Goal: Task Accomplishment & Management: Manage account settings

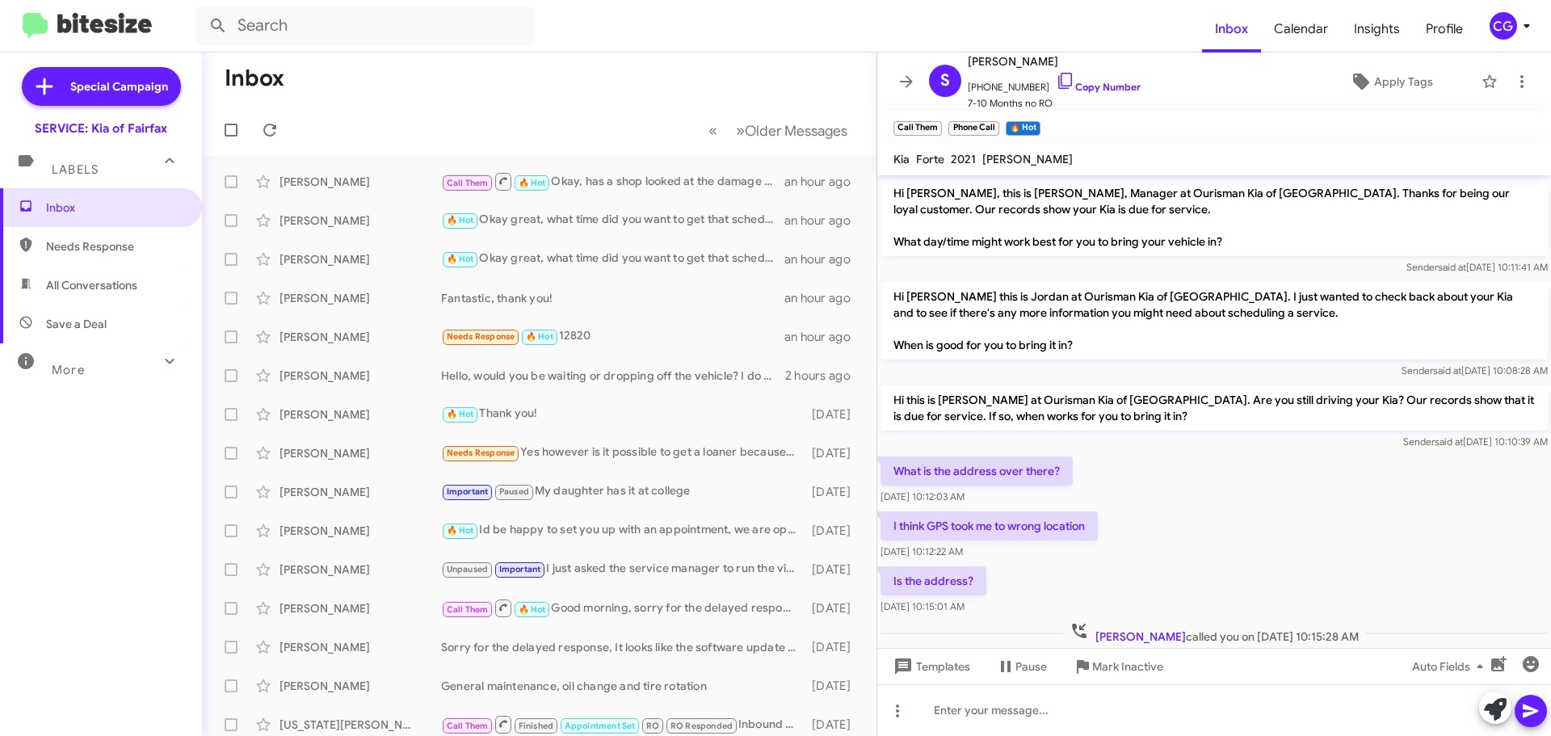
scroll to position [534, 0]
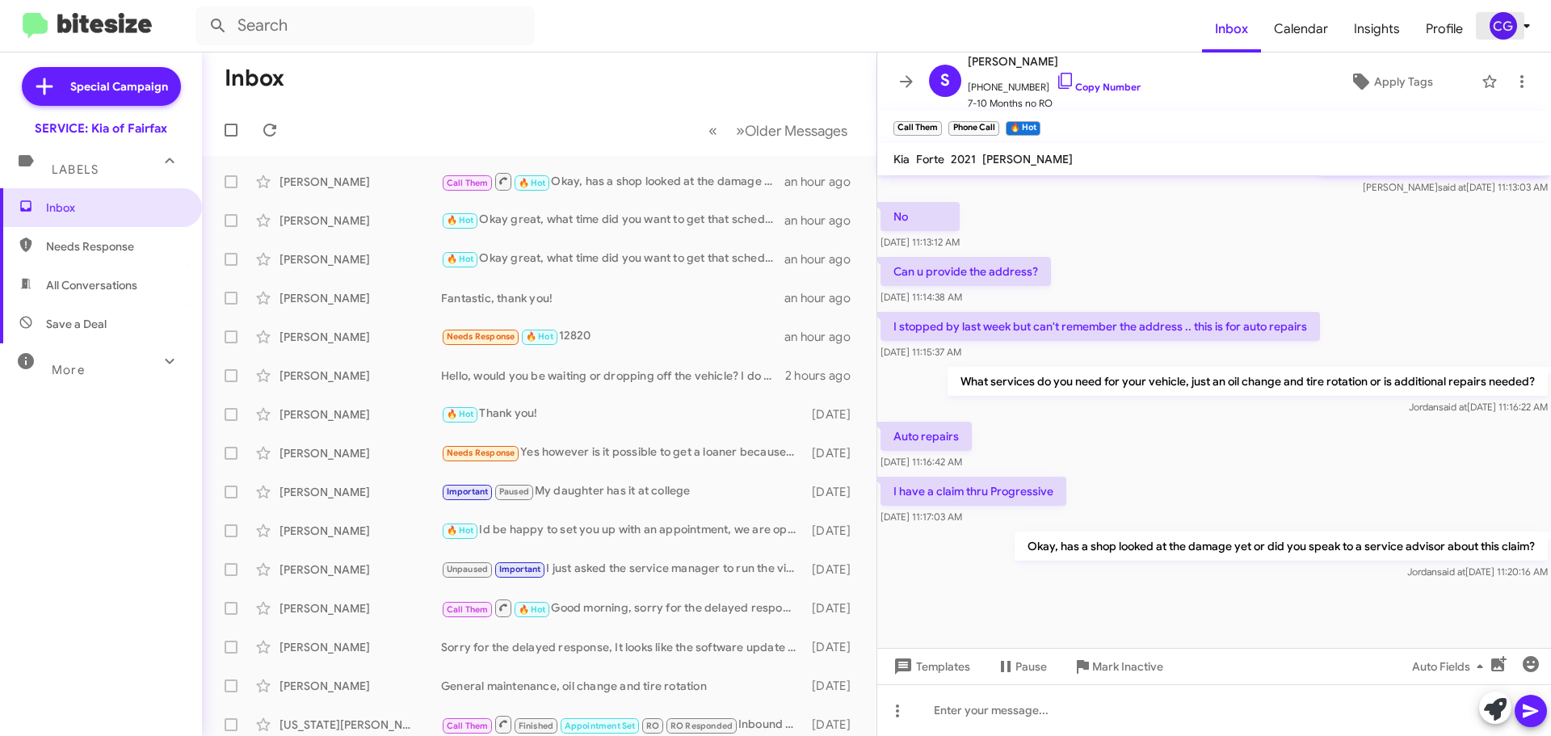
click at [1525, 37] on span "CG" at bounding box center [1513, 25] width 48 height 27
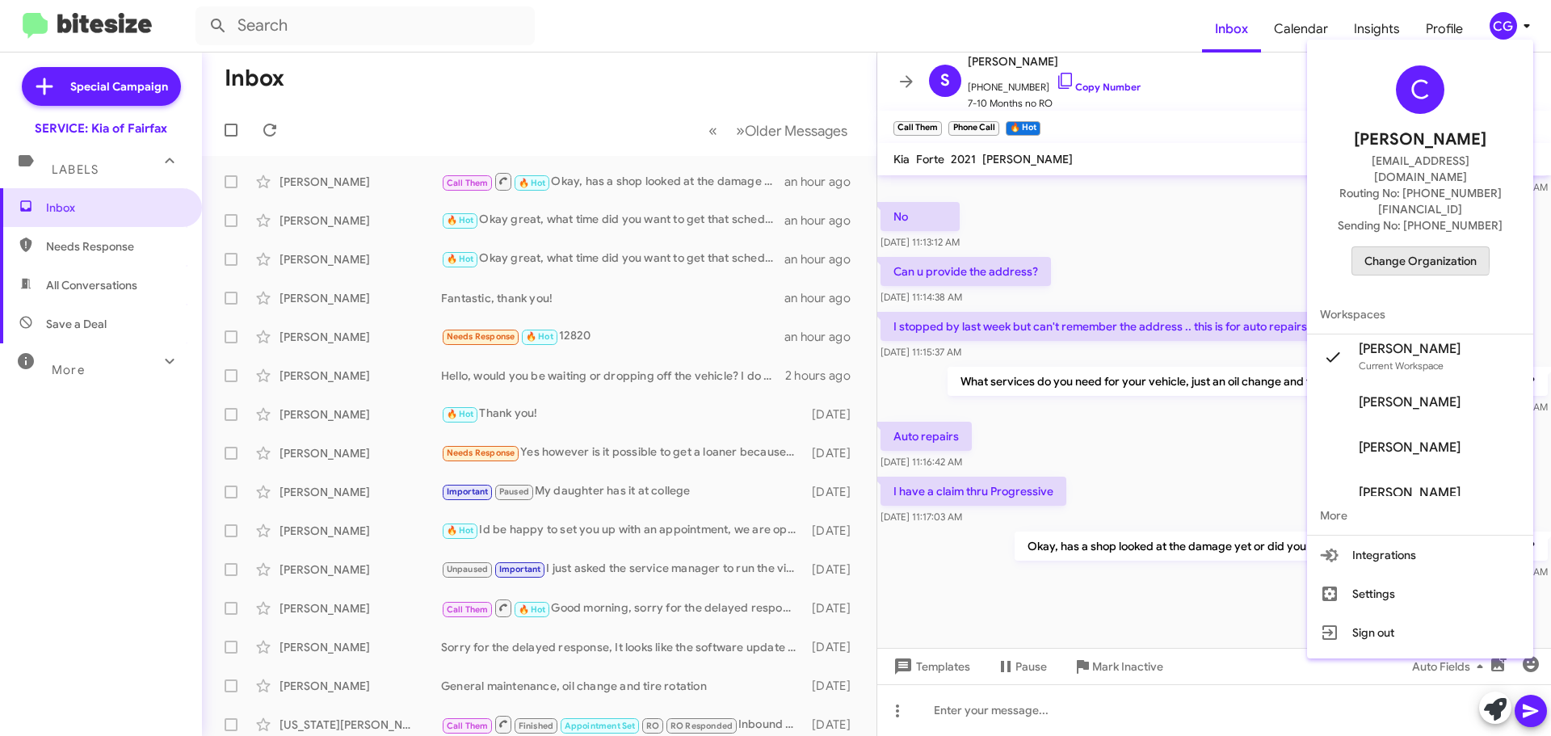
click at [1403, 247] on span "Change Organization" at bounding box center [1421, 260] width 112 height 27
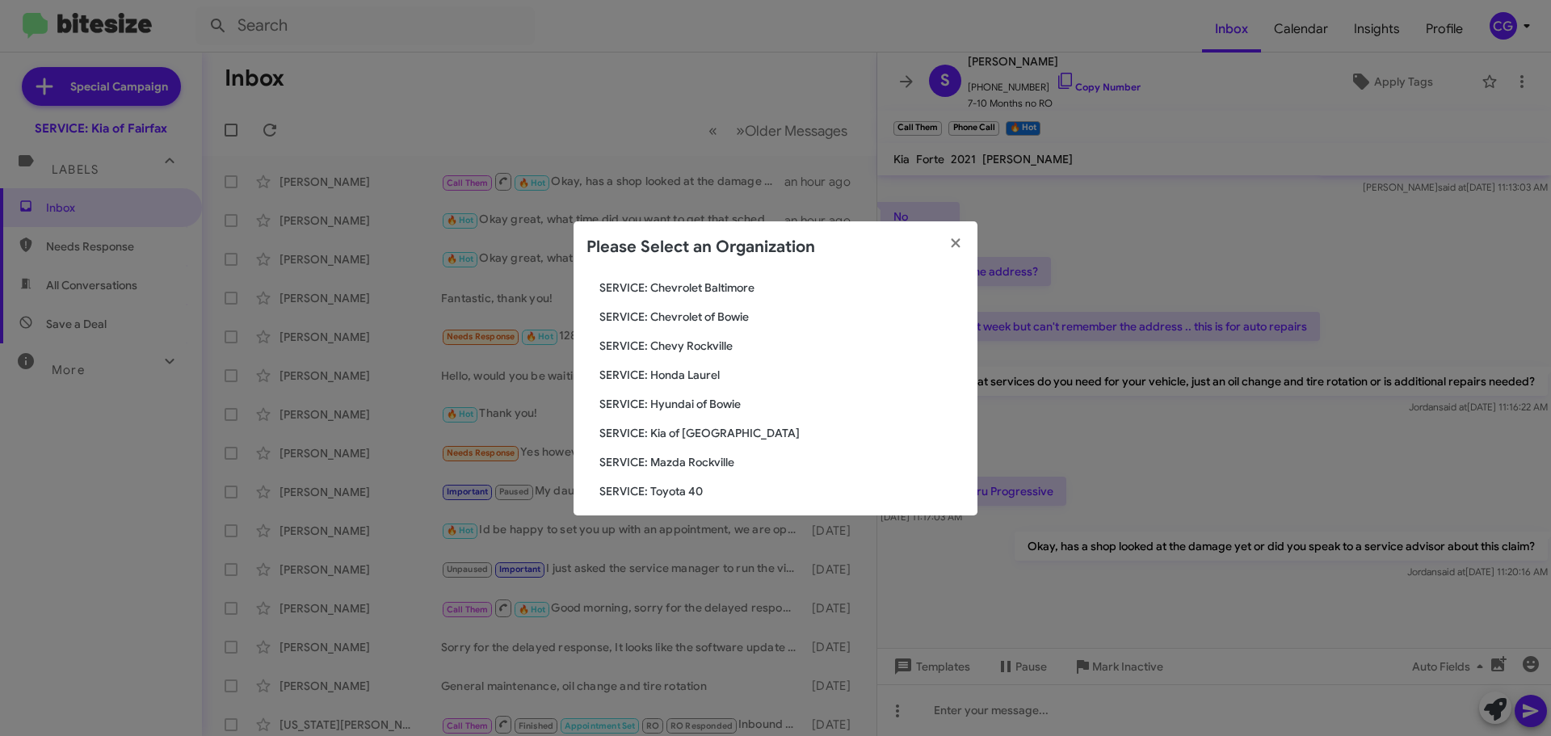
scroll to position [81, 0]
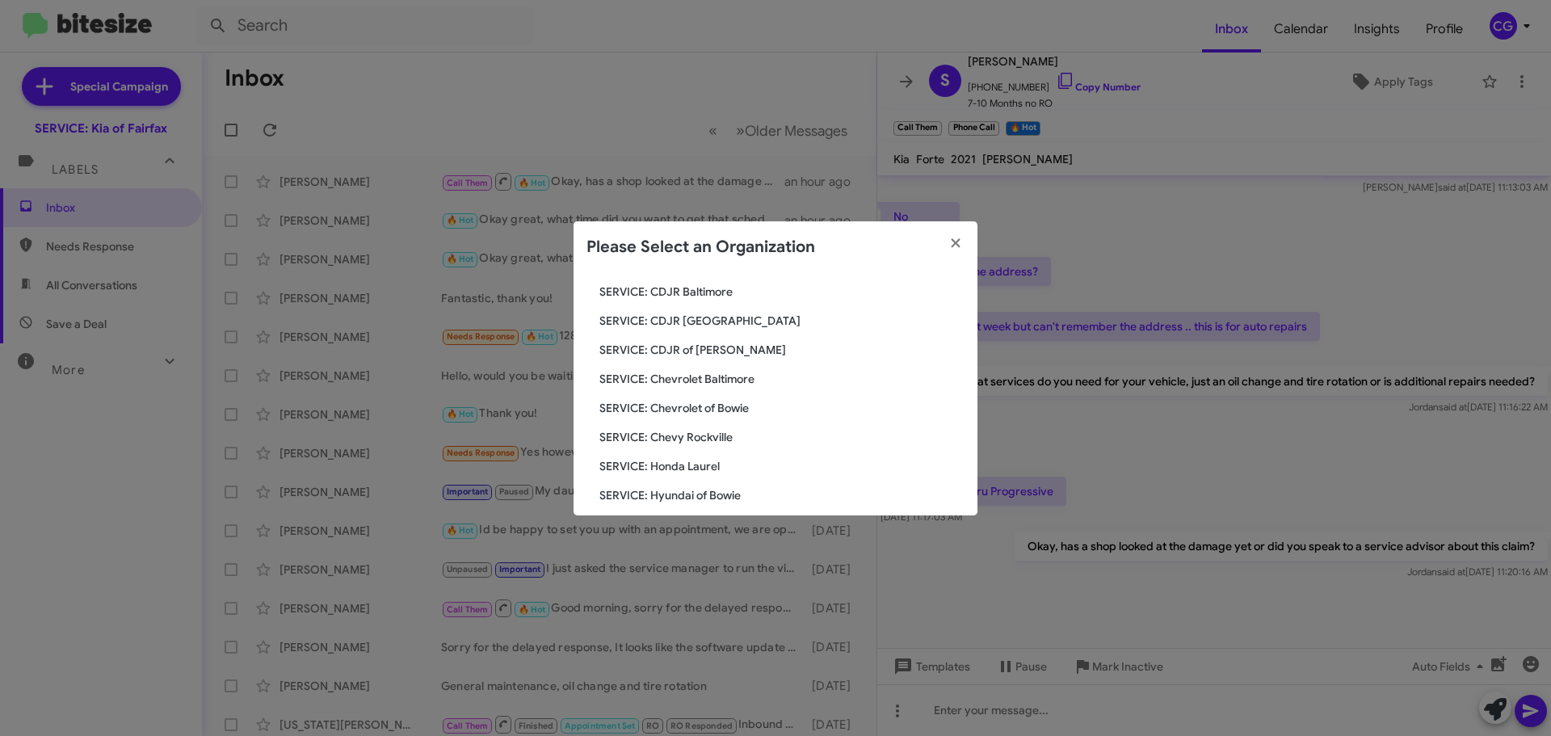
click at [705, 350] on span "SERVICE: CDJR of Bowie" at bounding box center [781, 350] width 365 height 16
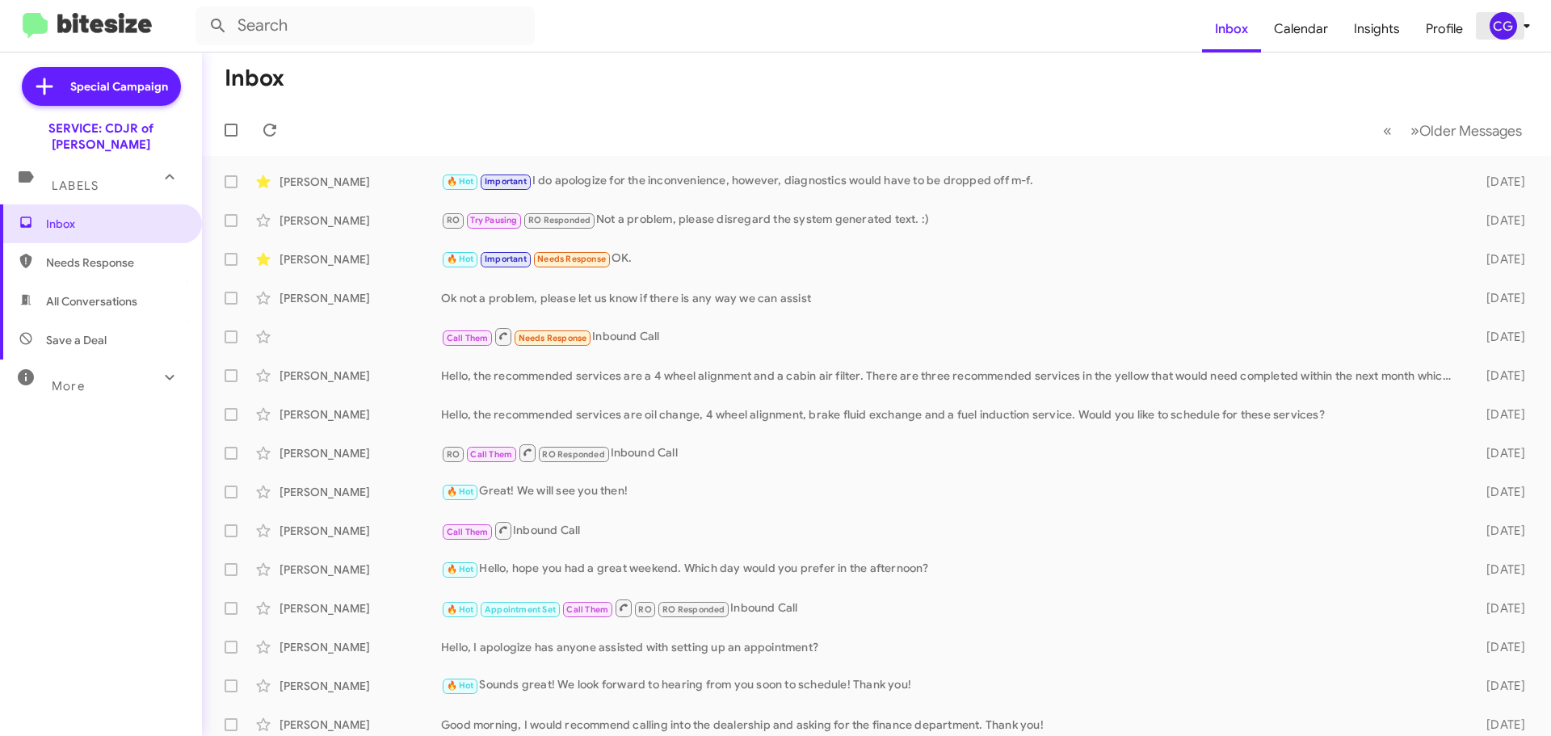
click at [1503, 20] on div "CG" at bounding box center [1503, 25] width 27 height 27
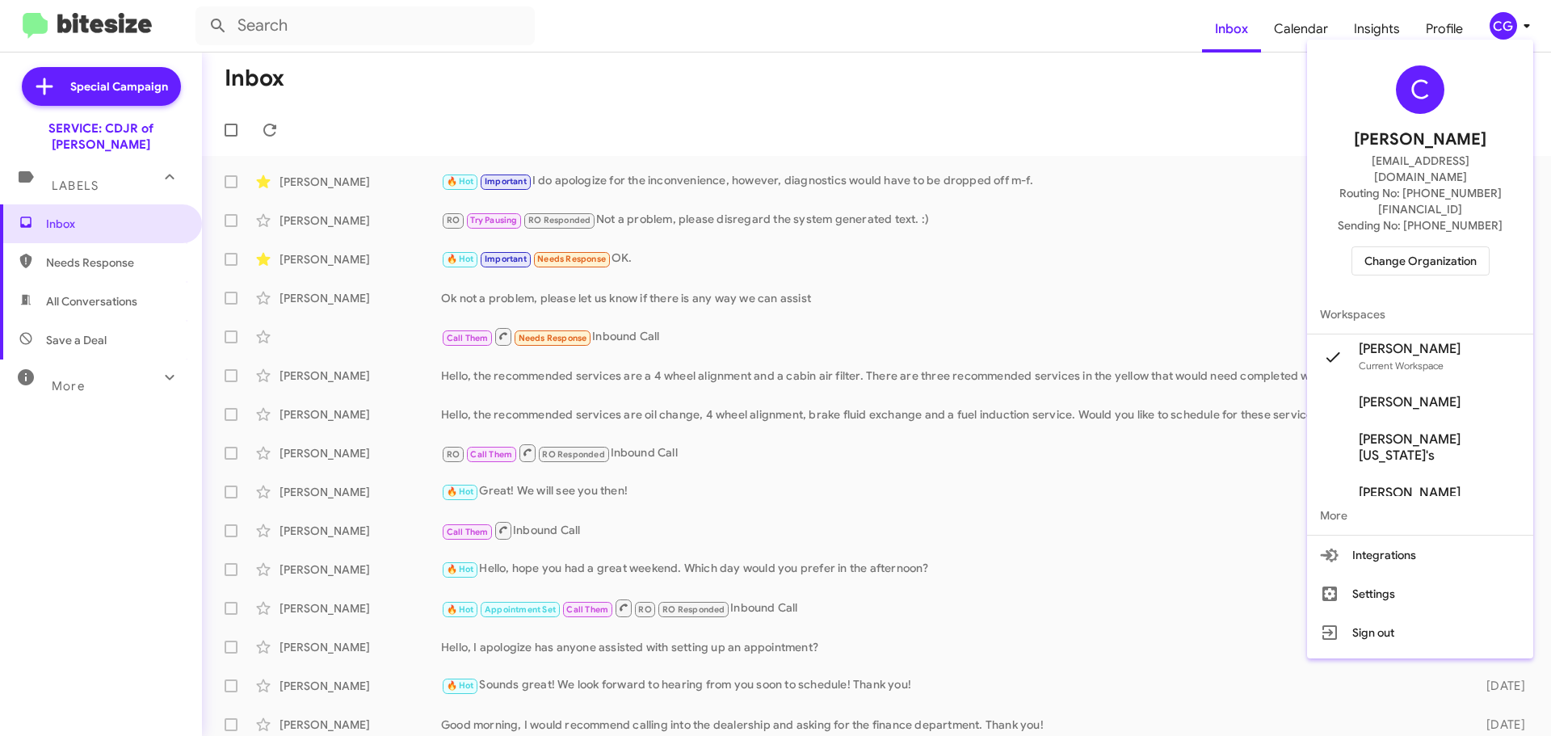
click at [1448, 247] on span "Change Organization" at bounding box center [1421, 260] width 112 height 27
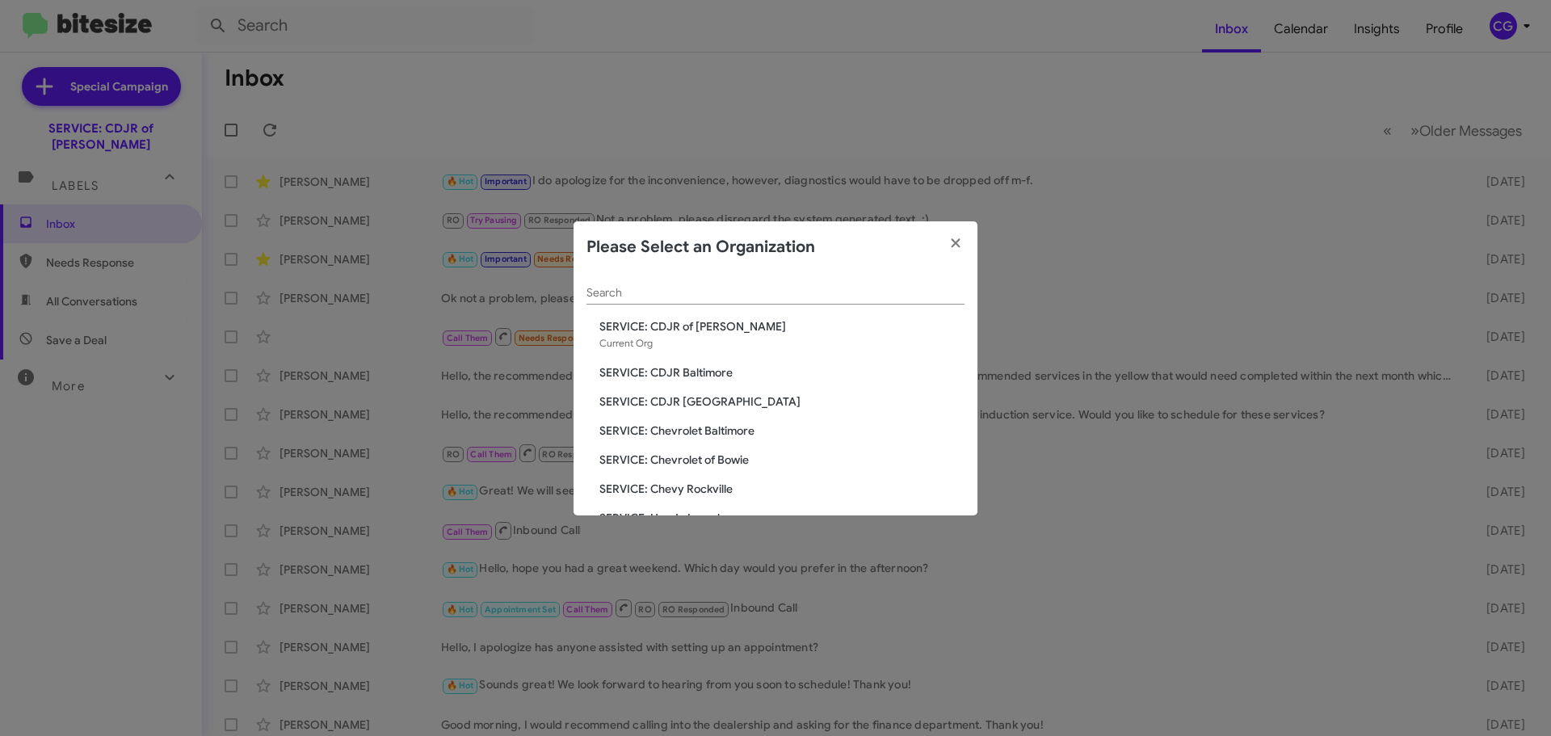
click at [747, 435] on span "SERVICE: Chevrolet Baltimore" at bounding box center [781, 431] width 365 height 16
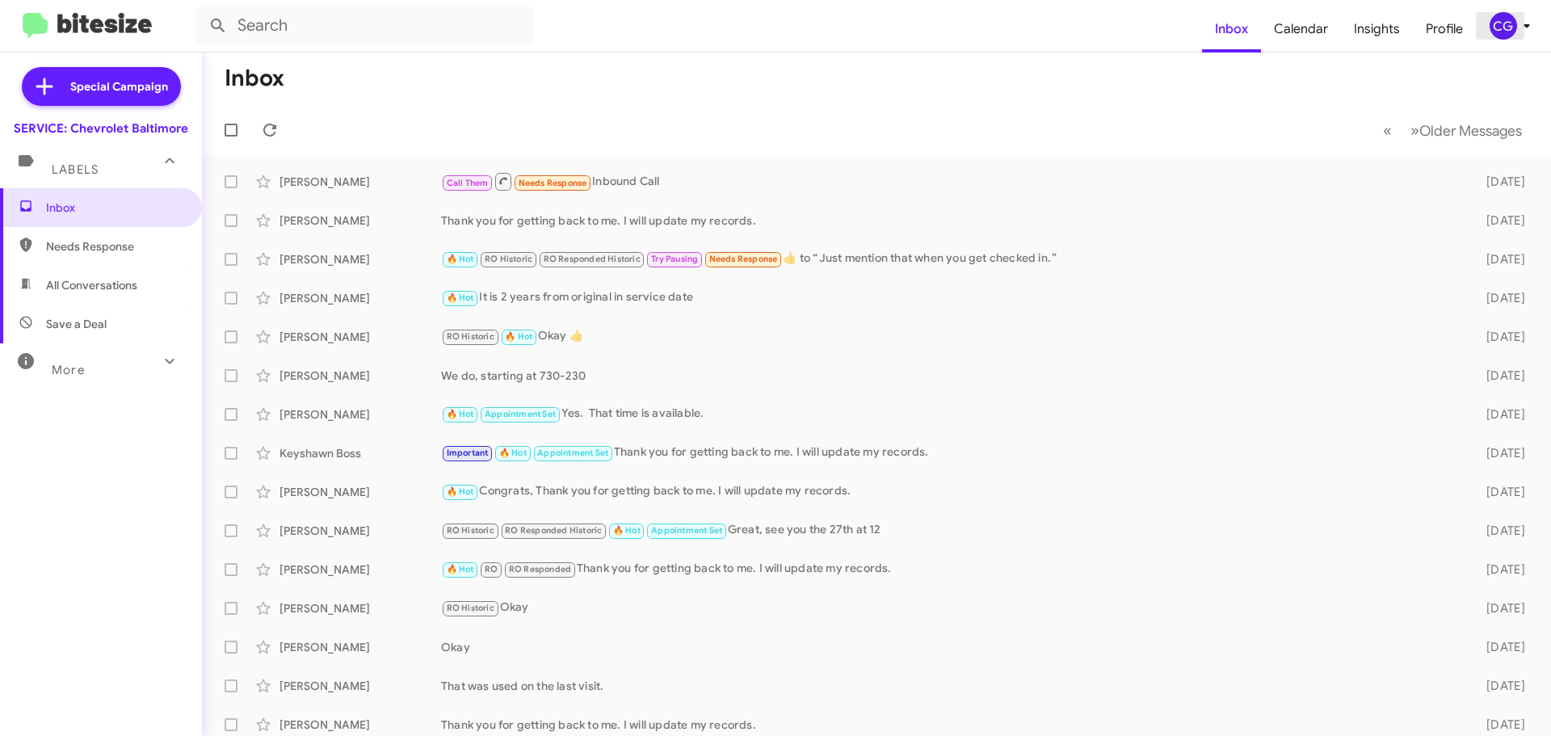
click at [1511, 33] on div "CG" at bounding box center [1503, 25] width 27 height 27
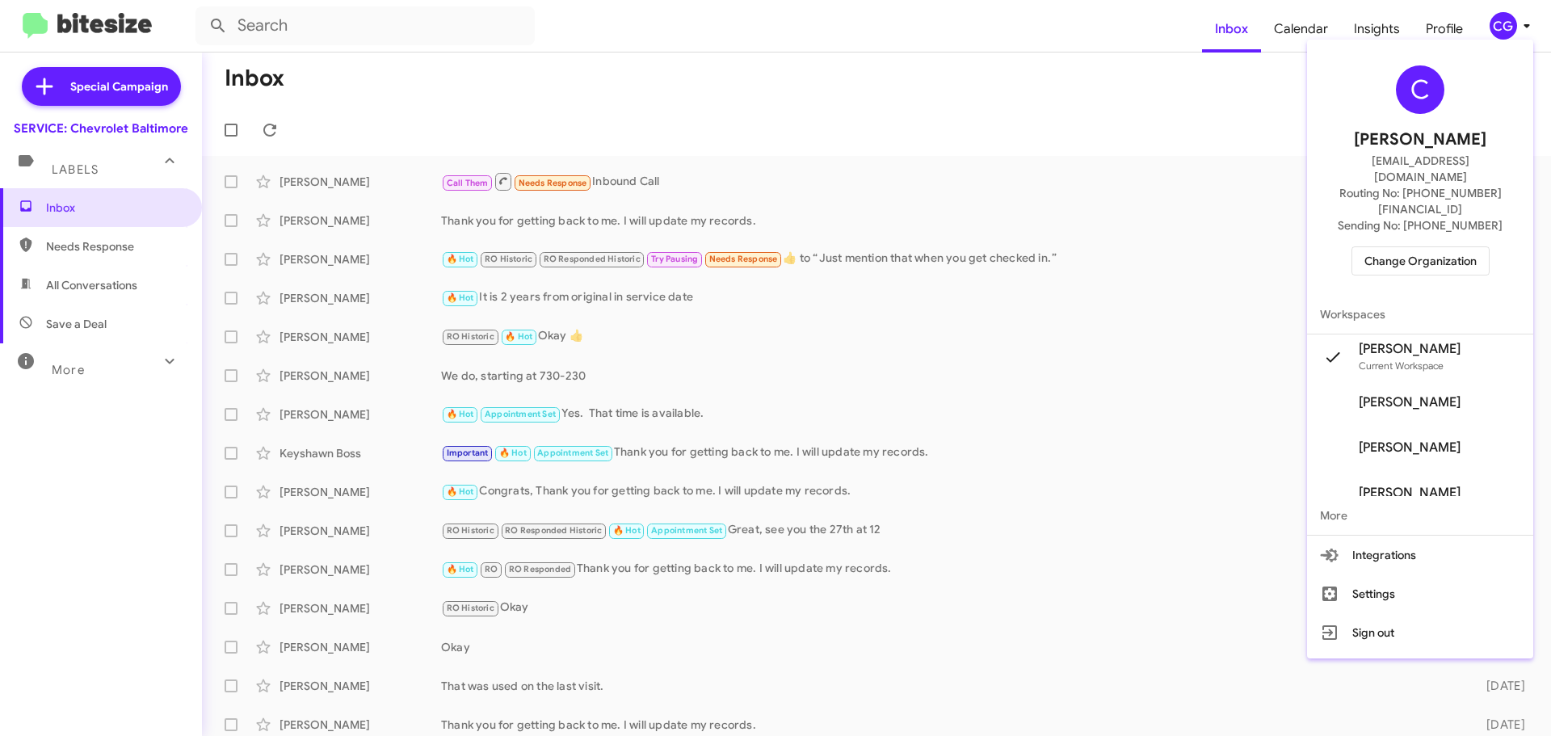
click at [1428, 247] on span "Change Organization" at bounding box center [1421, 260] width 112 height 27
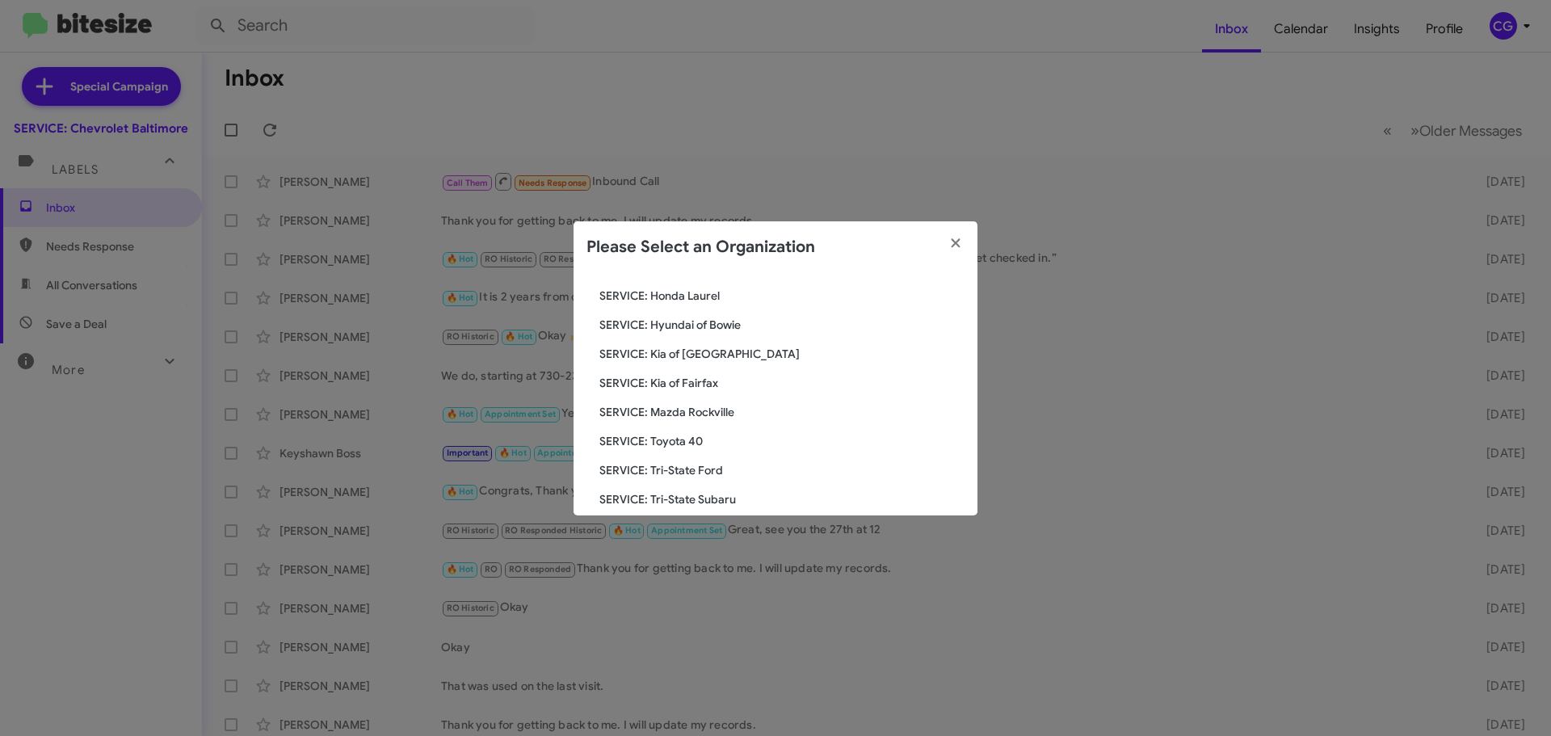
scroll to position [242, 0]
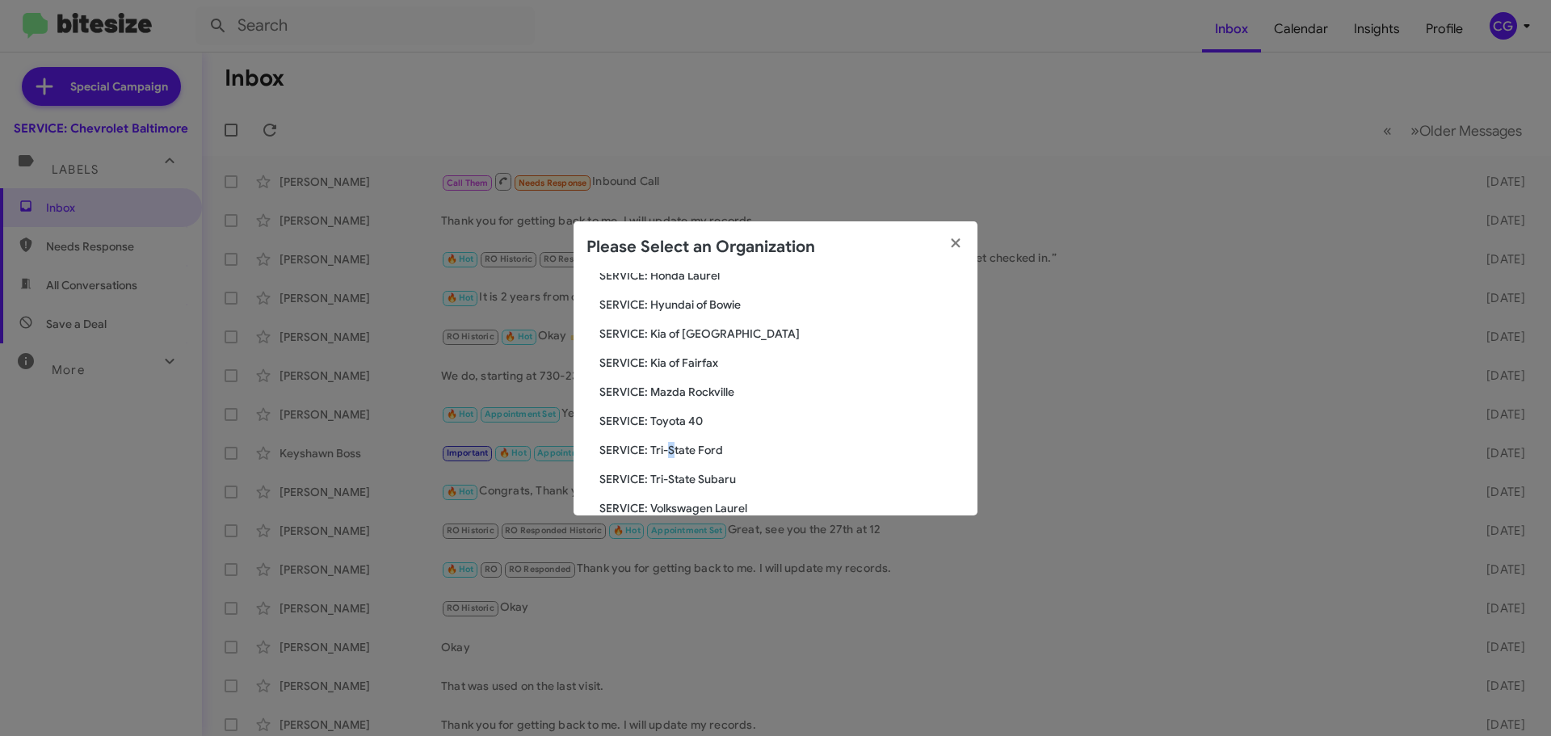
click at [671, 430] on div "Search SERVICE: Chevrolet Baltimore Current Org SERVICE: CDJR Baltimore SERVICE…" at bounding box center [776, 394] width 404 height 242
click at [673, 423] on span "SERVICE: Toyota 40" at bounding box center [781, 421] width 365 height 16
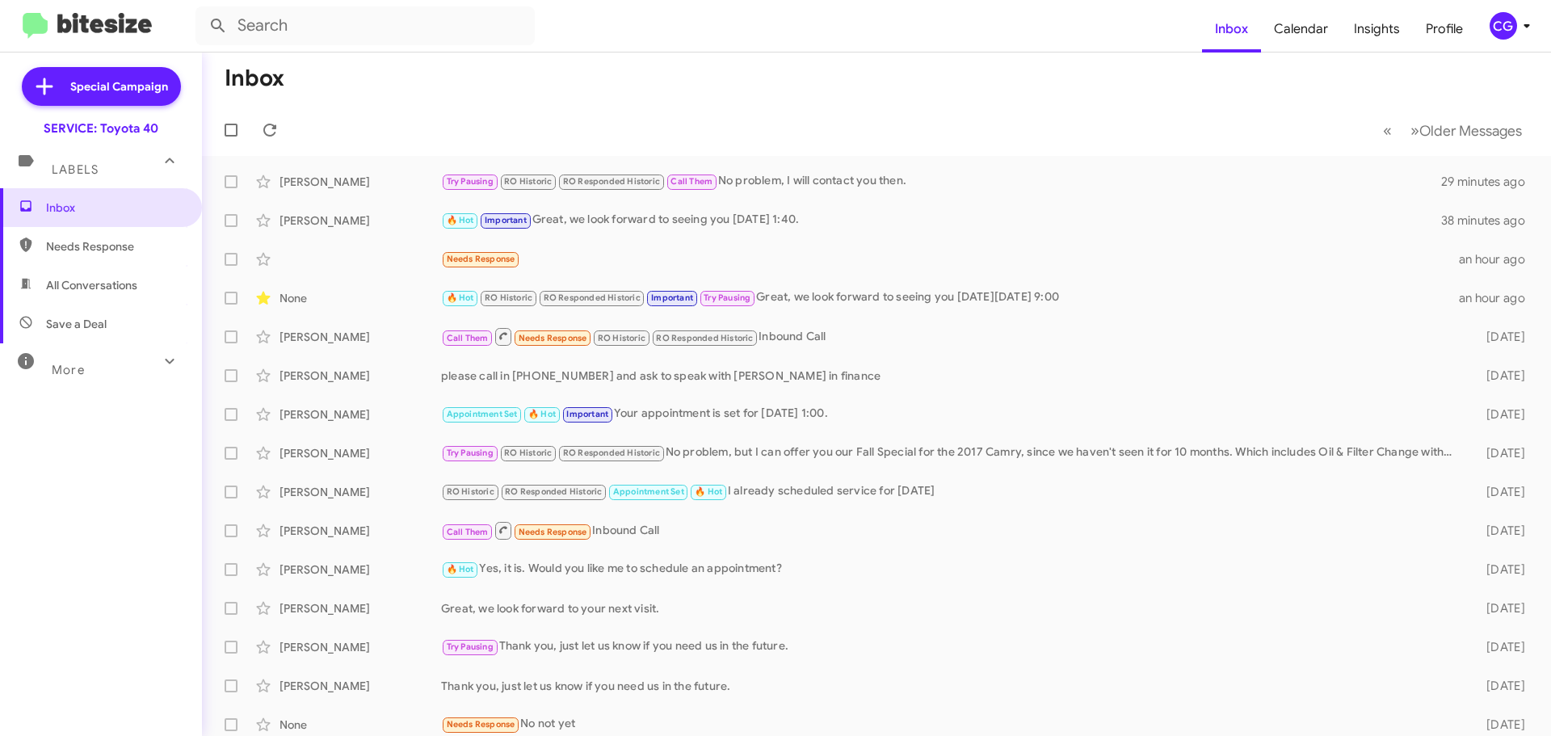
click at [1509, 33] on div "CG" at bounding box center [1503, 25] width 27 height 27
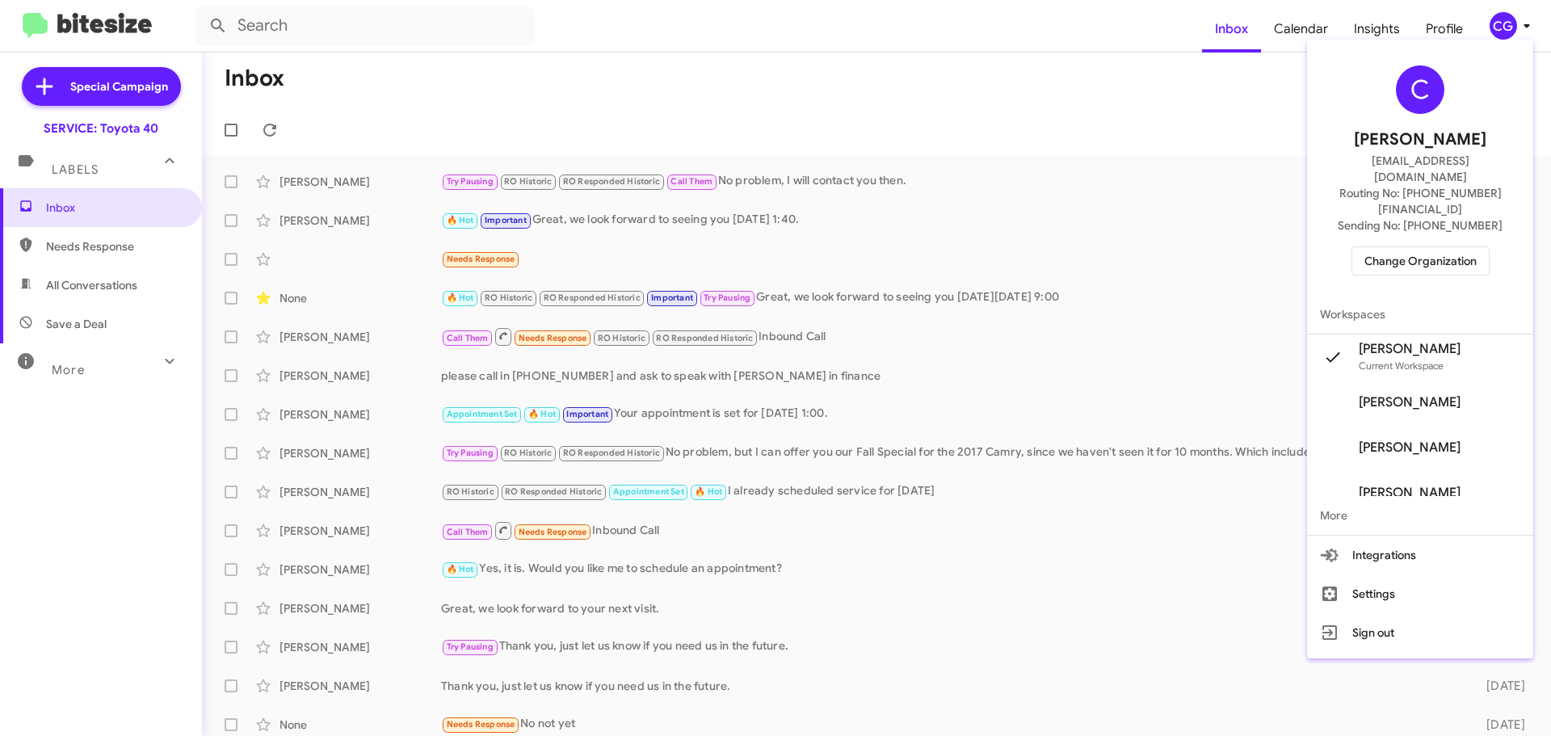
click at [1465, 247] on span "Change Organization" at bounding box center [1421, 260] width 112 height 27
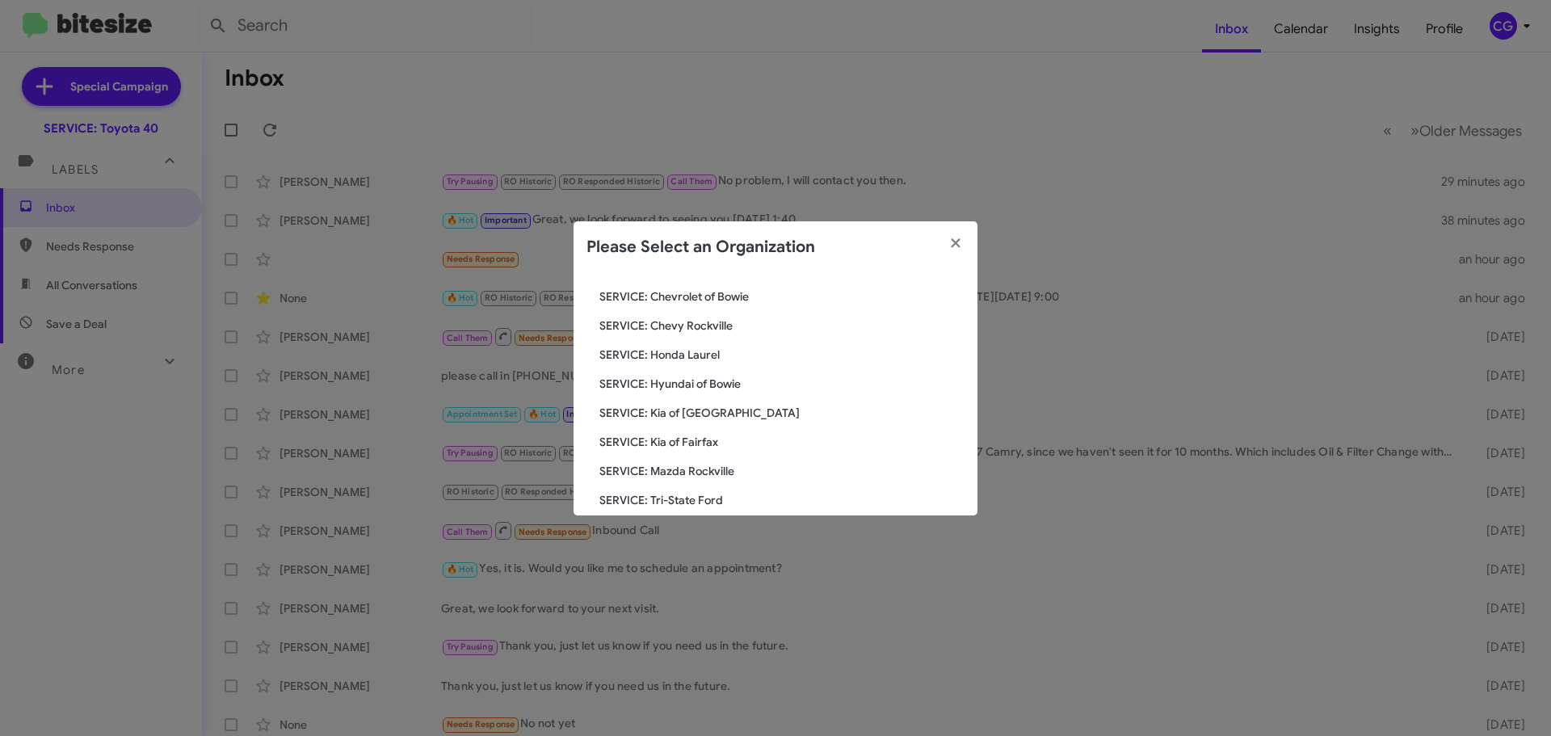
scroll to position [298, 0]
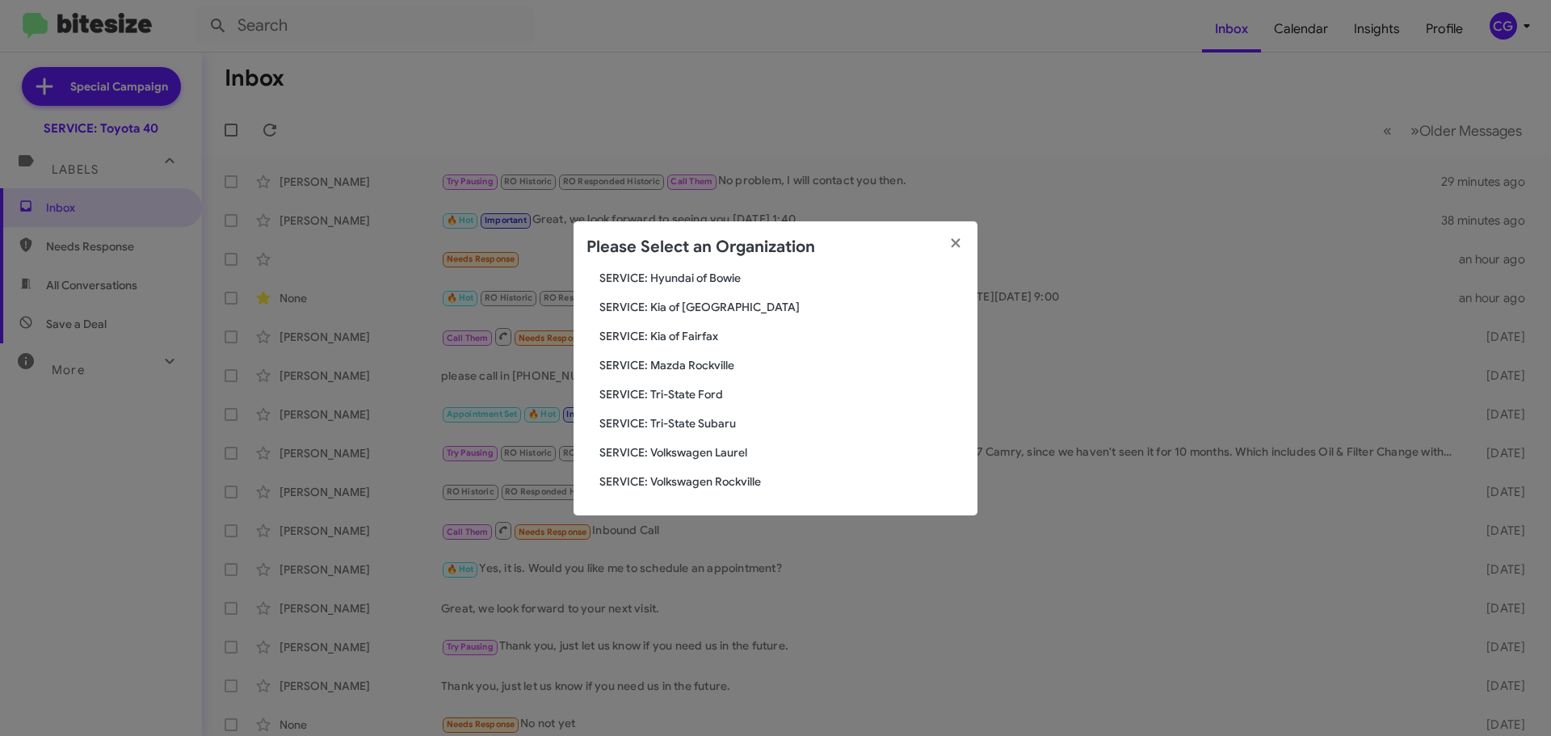
click at [717, 301] on span "SERVICE: Kia of [GEOGRAPHIC_DATA]" at bounding box center [781, 307] width 365 height 16
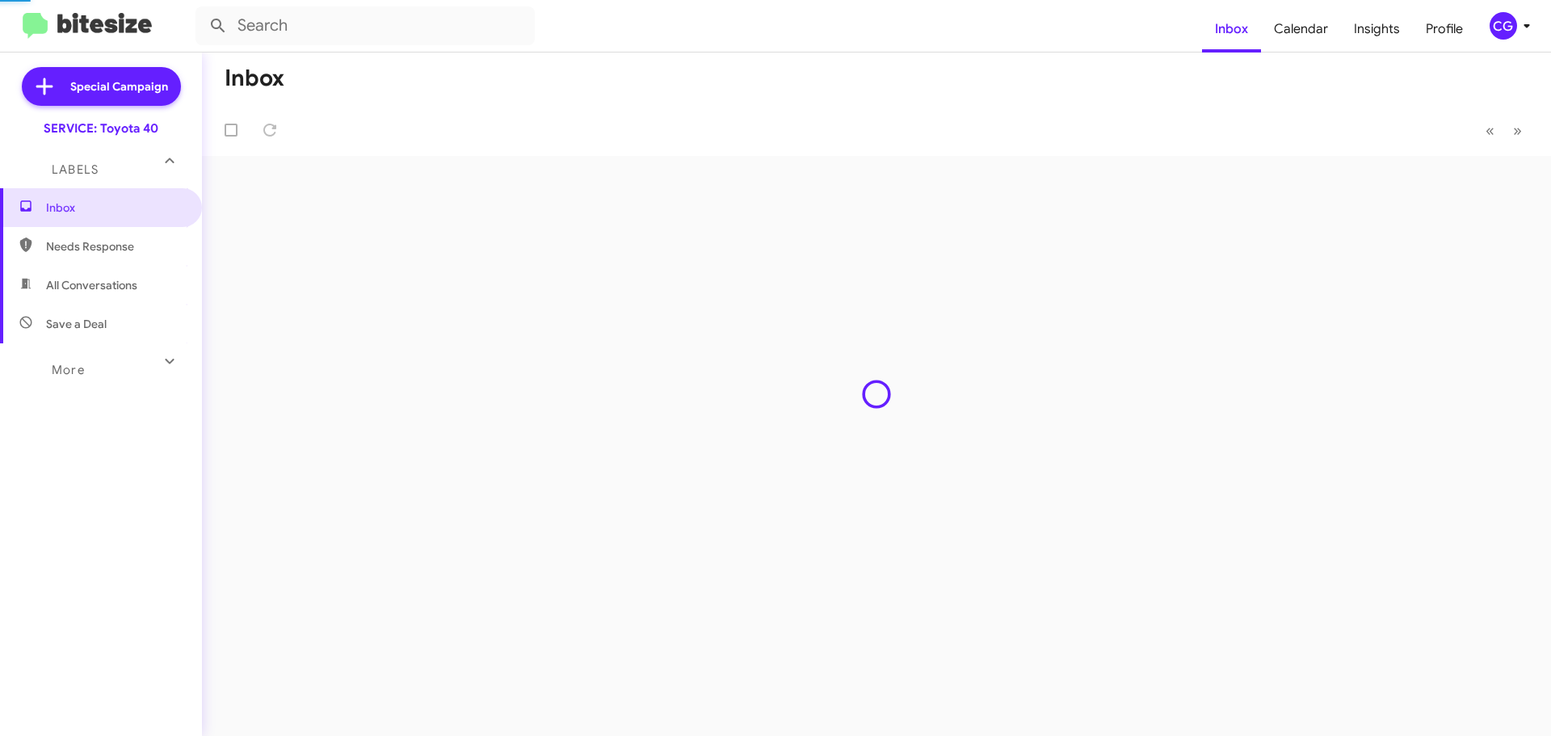
click at [716, 306] on div "Inbox « Previous » Next" at bounding box center [876, 394] width 1349 height 683
